Goal: Complete application form: Complete application form

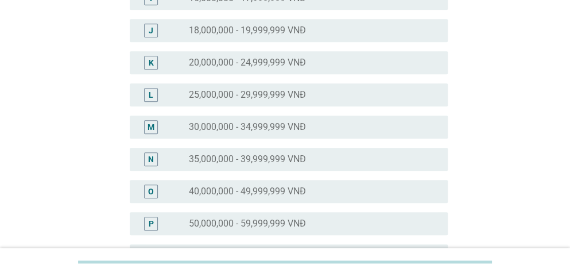
scroll to position [459, 0]
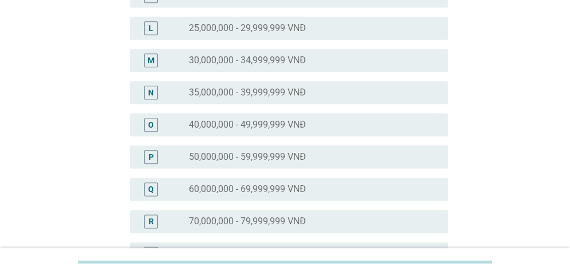
click at [236, 123] on label "40,000,000 - 49,999,999 VNĐ" at bounding box center [247, 124] width 117 height 11
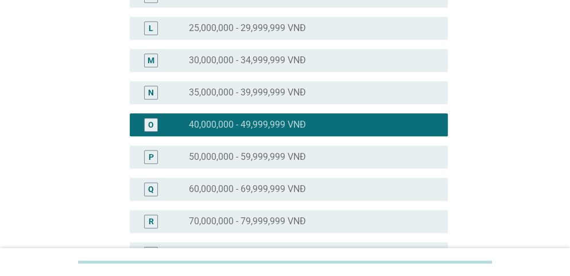
click at [292, 94] on label "35,000,000 - 39,999,999 VNĐ" at bounding box center [247, 92] width 117 height 11
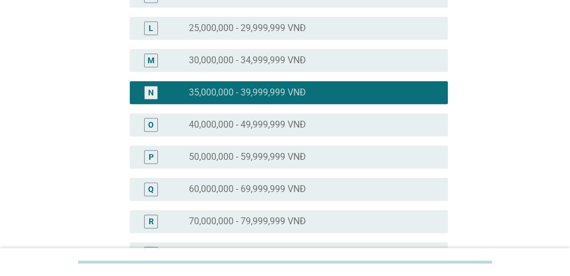
scroll to position [660, 0]
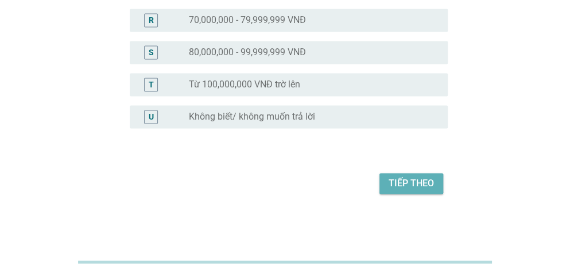
click at [422, 183] on div "Tiếp theo" at bounding box center [411, 183] width 45 height 14
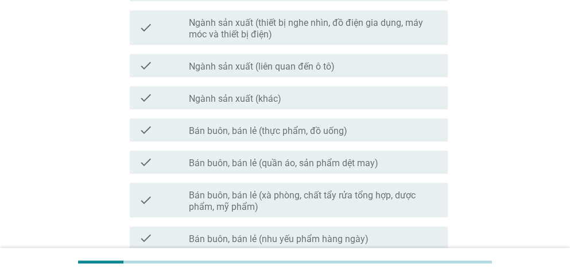
scroll to position [230, 0]
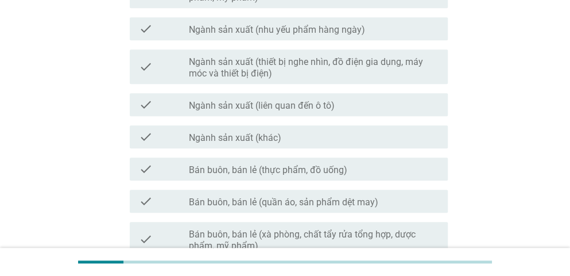
drag, startPoint x: 569, startPoint y: 106, endPoint x: 561, endPoint y: 90, distance: 17.7
click at [561, 90] on div "Bản thân bạn hoặc có ai trong gia đình bạn làm trong các lĩnh vực dưới đây khôn…" at bounding box center [285, 254] width 570 height 968
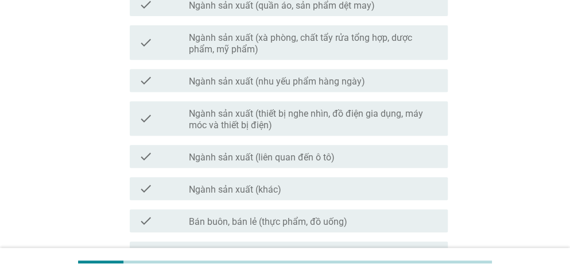
scroll to position [59, 0]
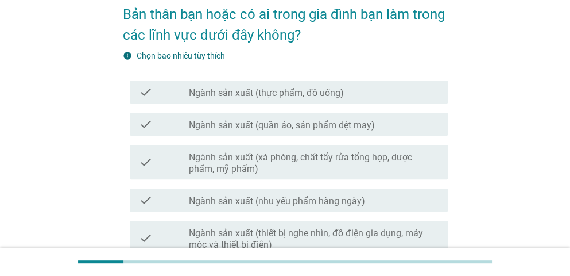
click at [303, 191] on div "check check_box_outline_blank Ngành sản xuất (nhu yếu phẩm hàng ngày)" at bounding box center [289, 199] width 318 height 23
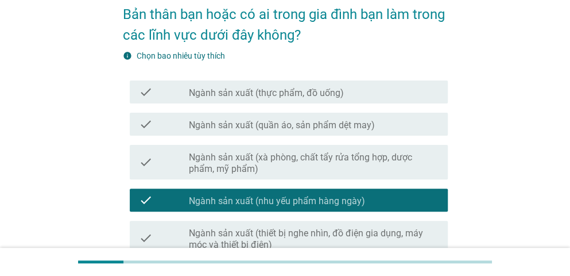
click at [380, 196] on div "check_box_outline_blank Ngành sản xuất (nhu yếu phẩm hàng ngày)" at bounding box center [314, 200] width 250 height 14
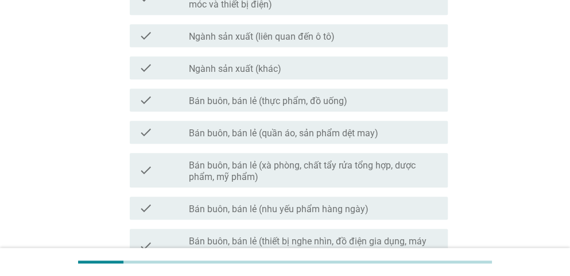
scroll to position [660, 0]
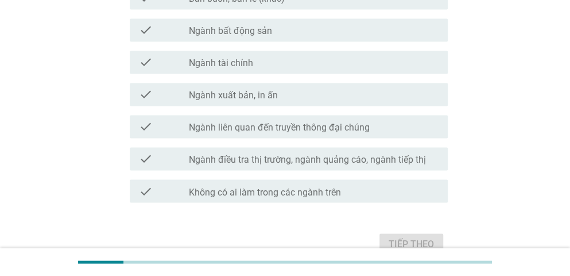
click at [259, 194] on label "Không có ai làm trong các ngành trên" at bounding box center [265, 191] width 152 height 11
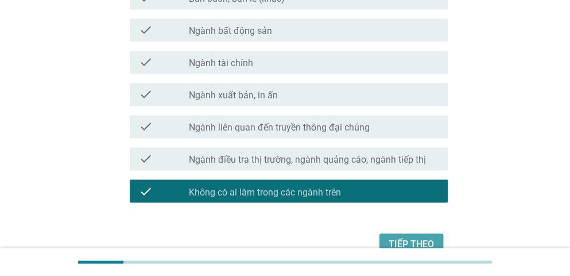
click at [404, 245] on div "Tiếp theo" at bounding box center [411, 243] width 45 height 14
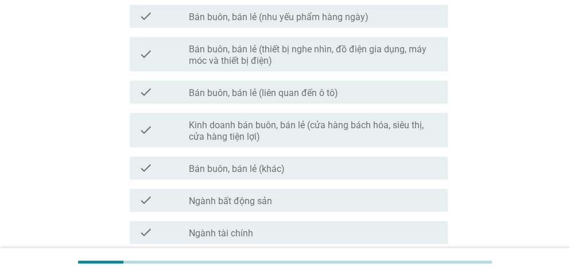
scroll to position [0, 0]
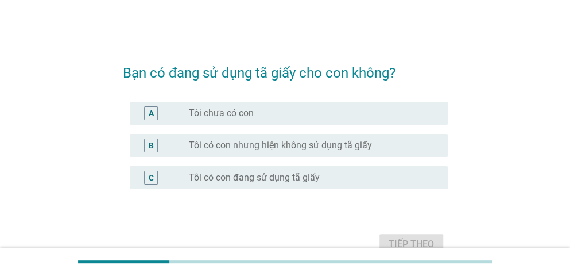
click at [225, 153] on div "B radio_button_unchecked Tôi có con nhưng hiện không sử dụng tã giấy" at bounding box center [289, 145] width 318 height 23
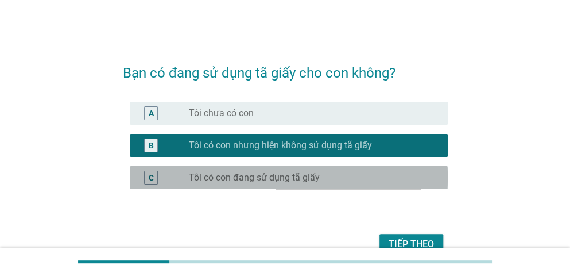
click at [230, 170] on div "radio_button_unchecked Tôi có con đang sử dụng tã giấy" at bounding box center [314, 177] width 250 height 14
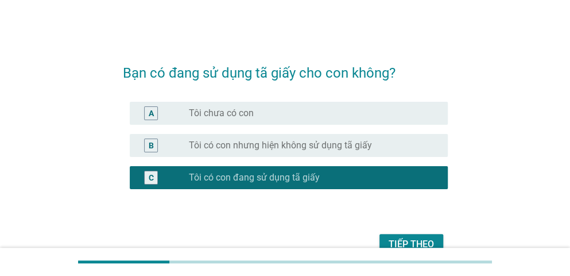
click at [408, 237] on div "Tiếp theo" at bounding box center [411, 244] width 45 height 14
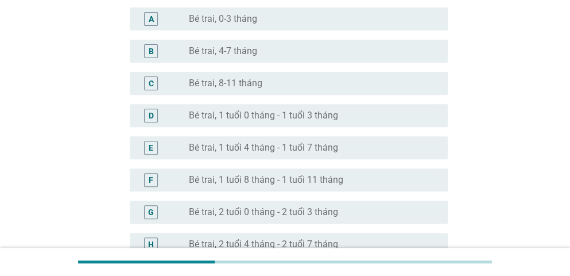
scroll to position [115, 0]
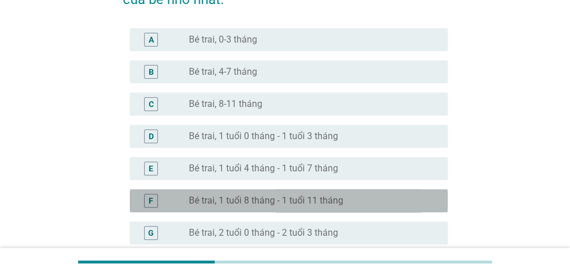
click at [286, 203] on label "Bé trai, 1 tuổi 8 tháng - 1 tuổi 11 tháng" at bounding box center [266, 200] width 154 height 11
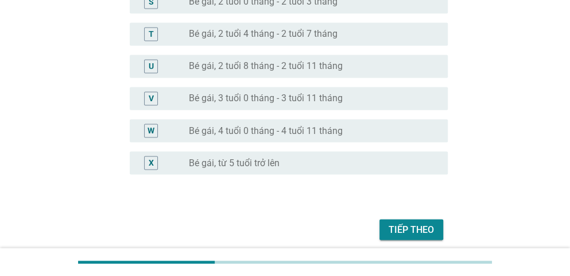
scroll to position [733, 0]
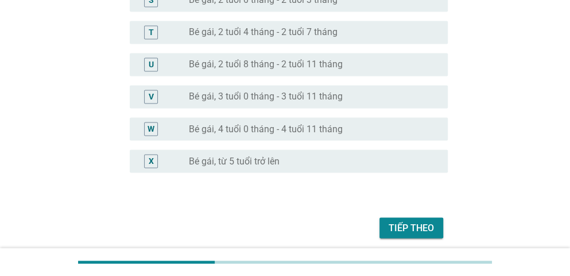
click at [420, 217] on button "Tiếp theo" at bounding box center [411, 227] width 64 height 21
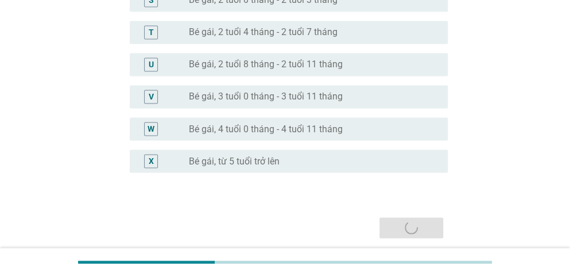
scroll to position [0, 0]
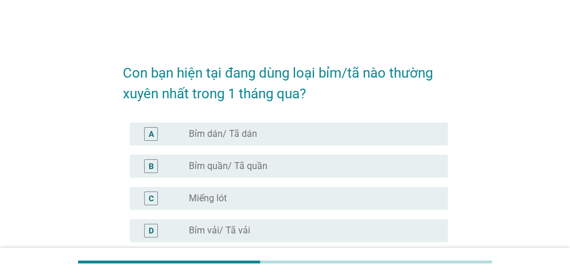
click at [214, 134] on label "Bỉm dán/ Tã dán" at bounding box center [223, 133] width 68 height 11
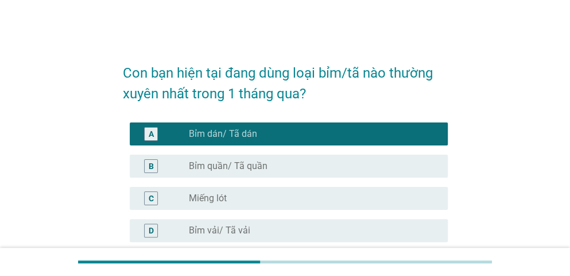
click at [230, 168] on label "Bỉm quần/ Tã quần" at bounding box center [228, 165] width 79 height 11
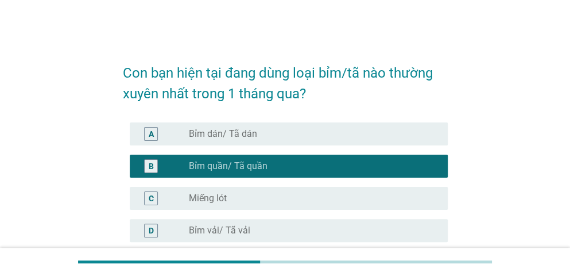
click at [239, 136] on label "Bỉm dán/ Tã dán" at bounding box center [223, 133] width 68 height 11
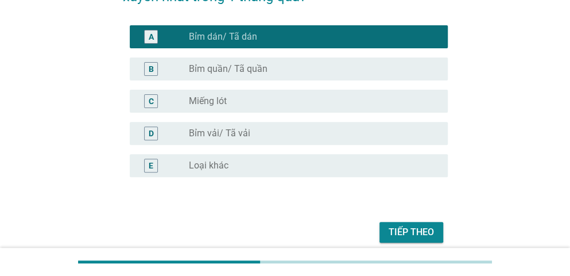
scroll to position [115, 0]
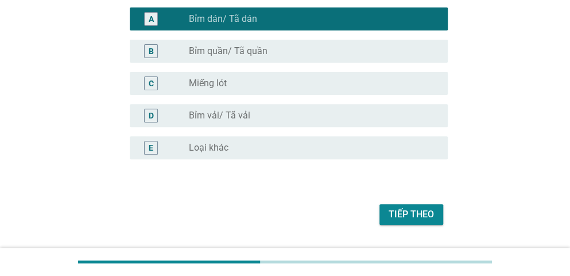
click at [404, 220] on div "Tiếp theo" at bounding box center [411, 214] width 45 height 14
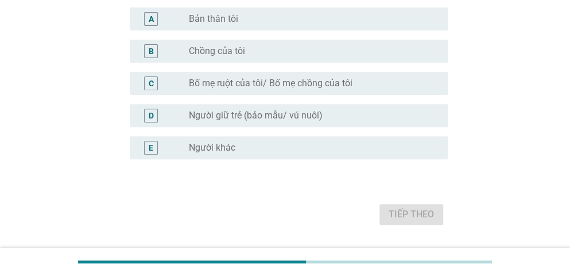
scroll to position [0, 0]
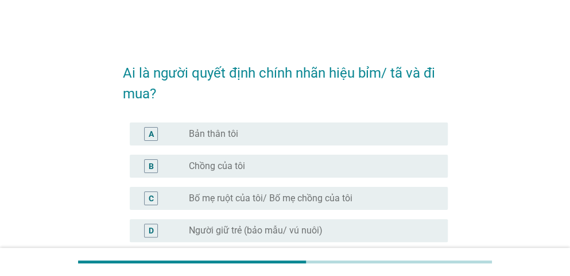
click at [226, 133] on label "Bản thân tôi" at bounding box center [213, 133] width 49 height 11
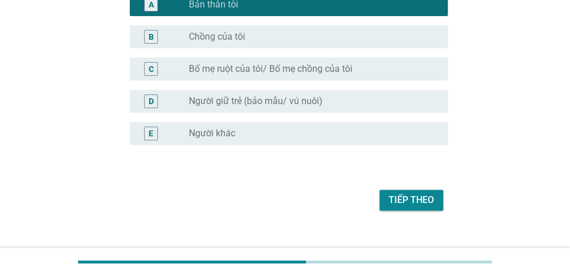
scroll to position [146, 0]
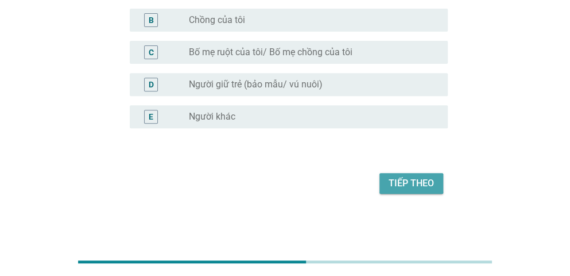
click at [425, 182] on div "Tiếp theo" at bounding box center [411, 183] width 45 height 14
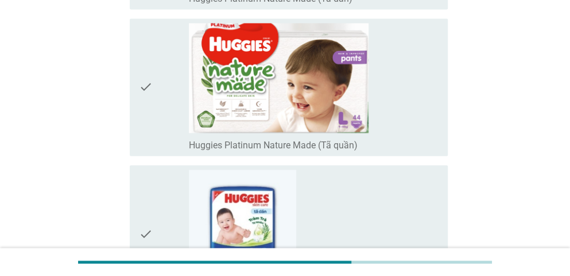
scroll to position [2561, 0]
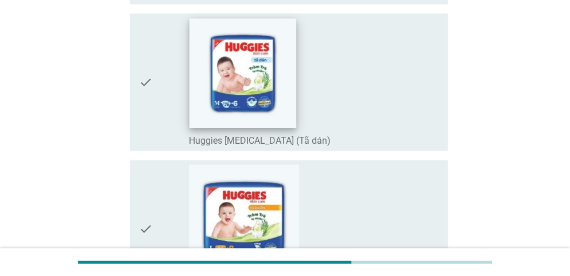
click at [254, 100] on img at bounding box center [242, 72] width 107 height 109
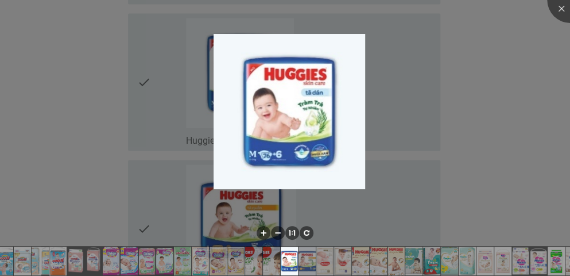
click at [404, 107] on div at bounding box center [285, 138] width 570 height 276
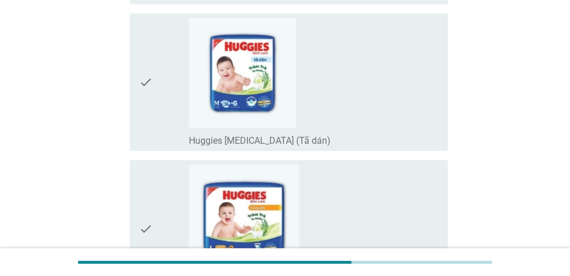
click at [282, 108] on img at bounding box center [243, 73] width 108 height 110
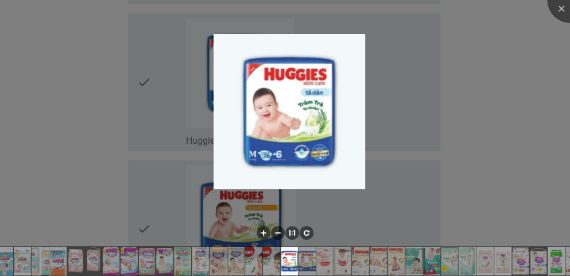
click at [495, 104] on div at bounding box center [285, 138] width 570 height 276
click at [557, 11] on div at bounding box center [570, 0] width 46 height 46
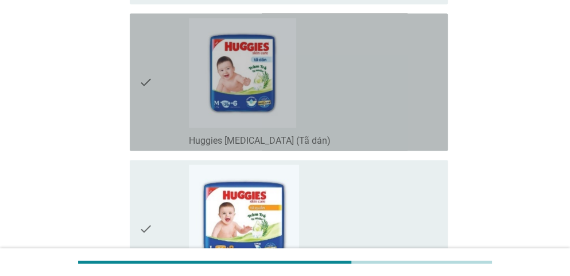
click at [145, 94] on icon "check" at bounding box center [146, 82] width 14 height 128
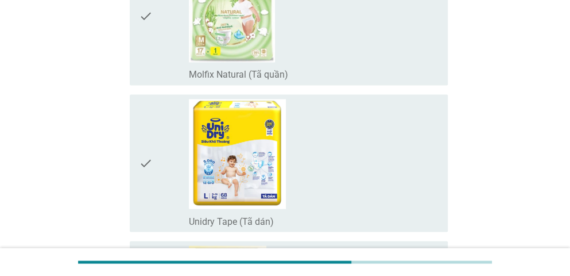
scroll to position [5867, 0]
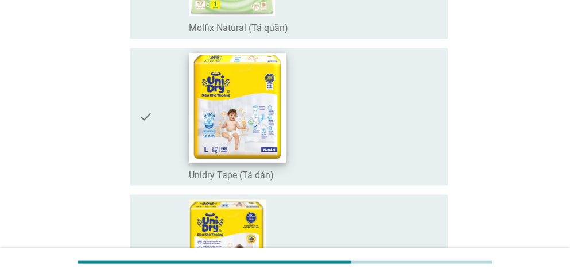
click at [261, 132] on img at bounding box center [237, 106] width 96 height 109
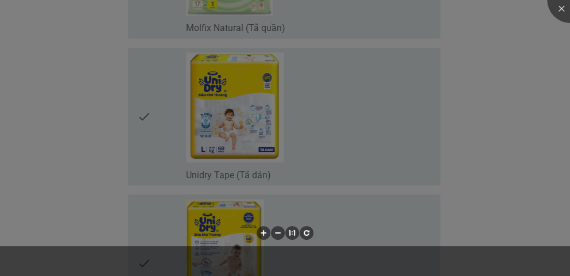
scroll to position [0, 319]
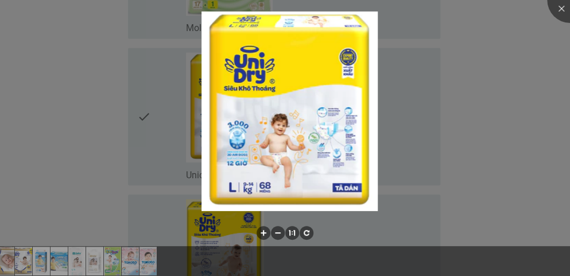
click at [522, 51] on div at bounding box center [285, 138] width 570 height 276
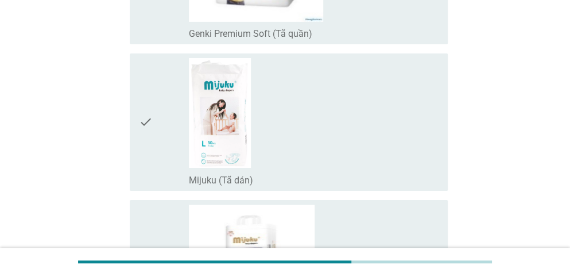
scroll to position [6833, 0]
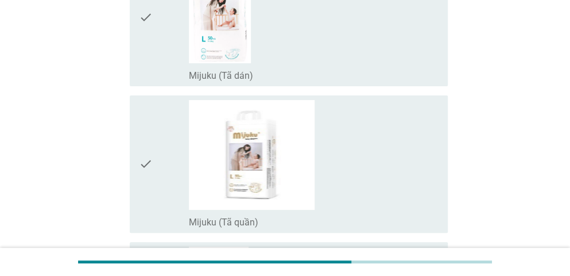
click at [271, 69] on div "check_box_outline_blank Mijuku (Tã dán)" at bounding box center [314, 75] width 250 height 14
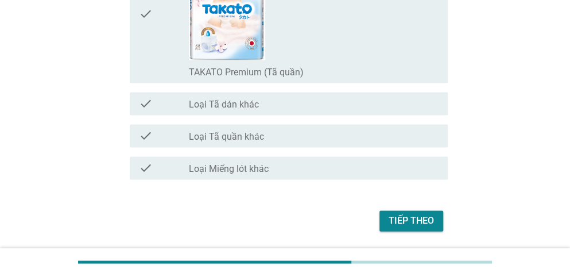
scroll to position [7449, 0]
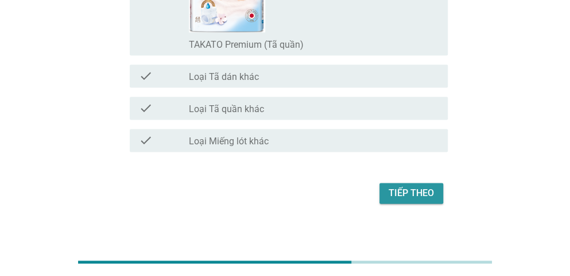
click at [422, 186] on div "Tiếp theo" at bounding box center [411, 193] width 45 height 14
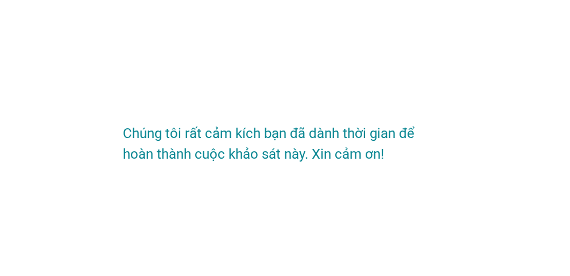
scroll to position [0, 0]
